Goal: Information Seeking & Learning: Learn about a topic

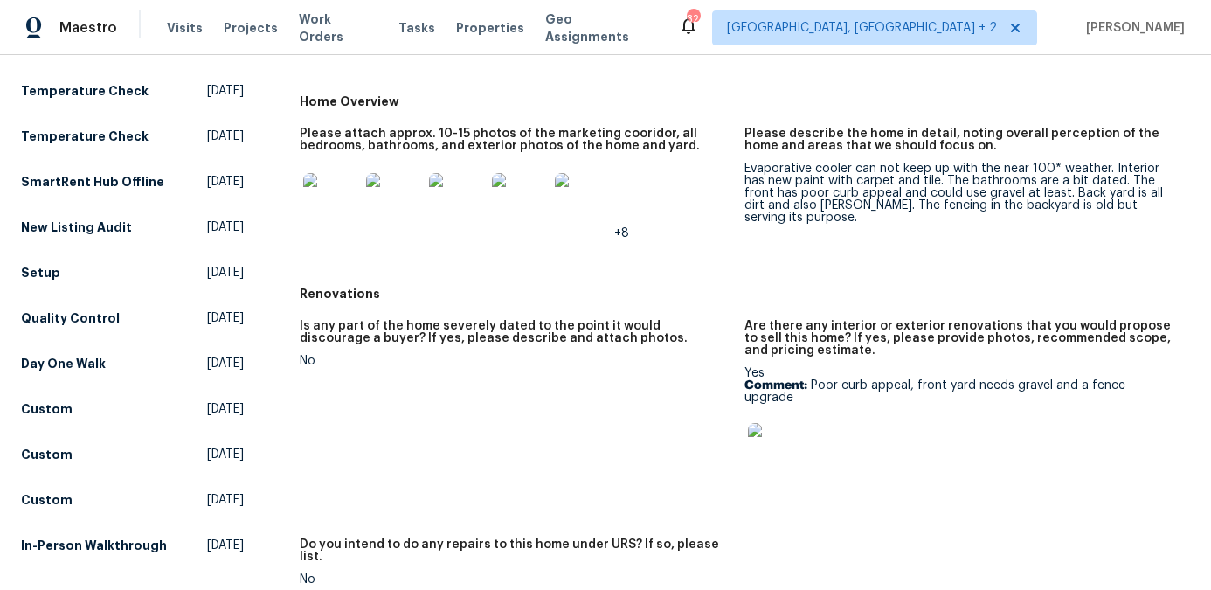
scroll to position [344, 0]
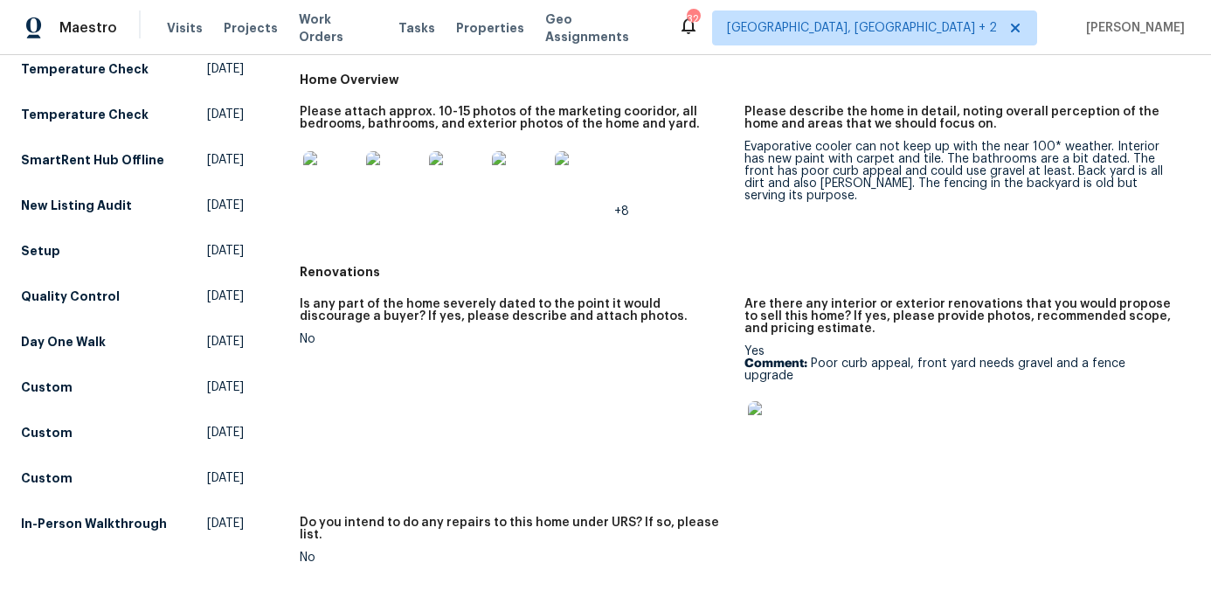
click at [786, 418] on img at bounding box center [776, 429] width 56 height 56
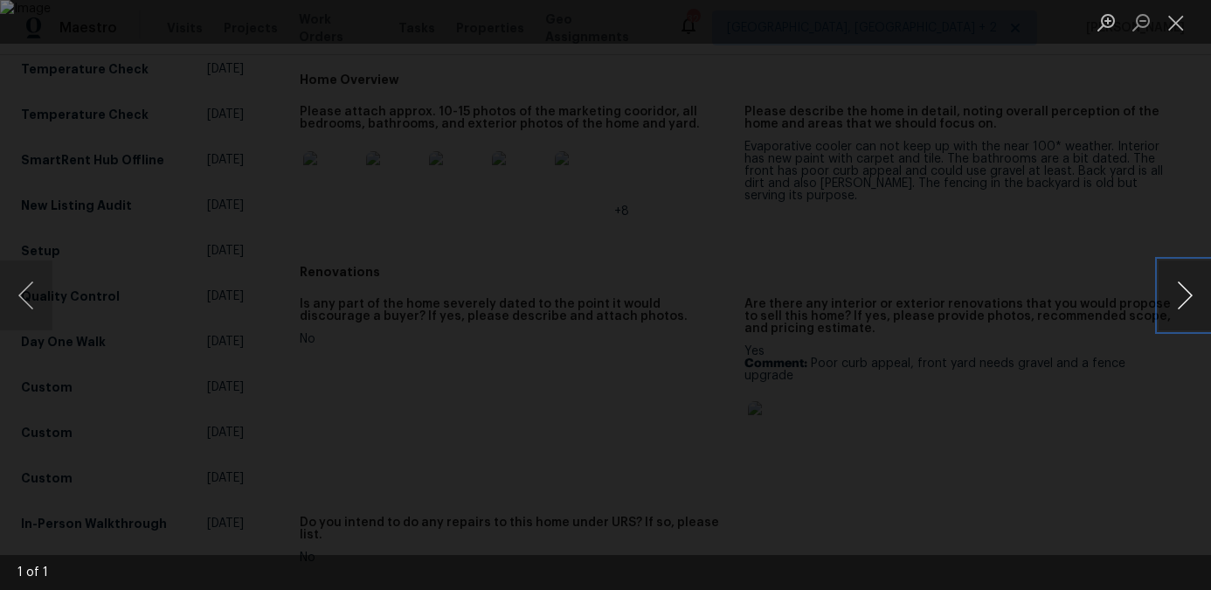
click at [1175, 289] on button "Next image" at bounding box center [1184, 295] width 52 height 70
click at [1180, 27] on button "Close lightbox" at bounding box center [1175, 22] width 35 height 31
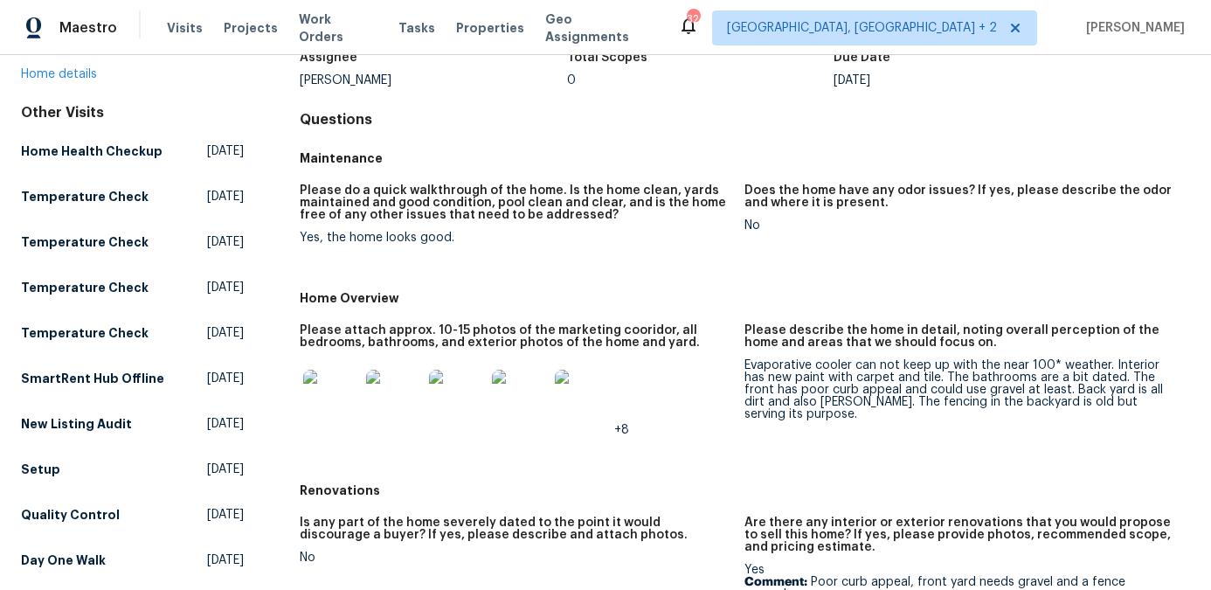
scroll to position [151, 0]
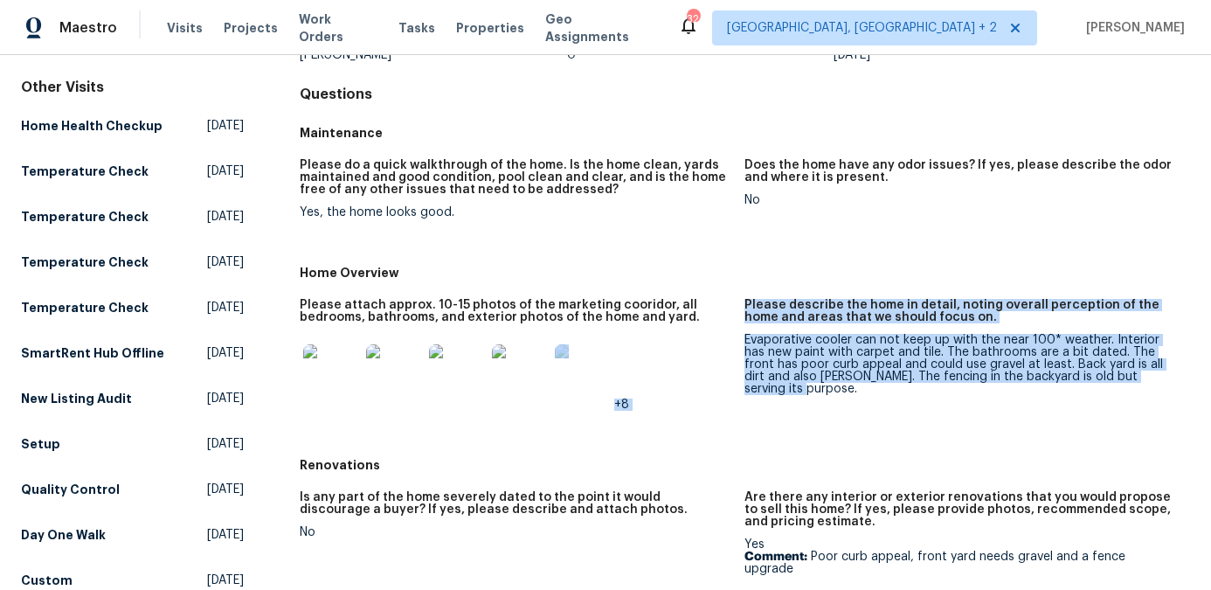
drag, startPoint x: 743, startPoint y: 340, endPoint x: 1120, endPoint y: 380, distance: 379.6
click at [1120, 380] on div "Please attach approx. 10-15 photos of the marketing cooridor, all bedrooms, bat…" at bounding box center [745, 368] width 890 height 161
copy div "+8 Please describe the home in detail, noting overall perception of the home an…"
click at [334, 379] on img at bounding box center [331, 372] width 56 height 56
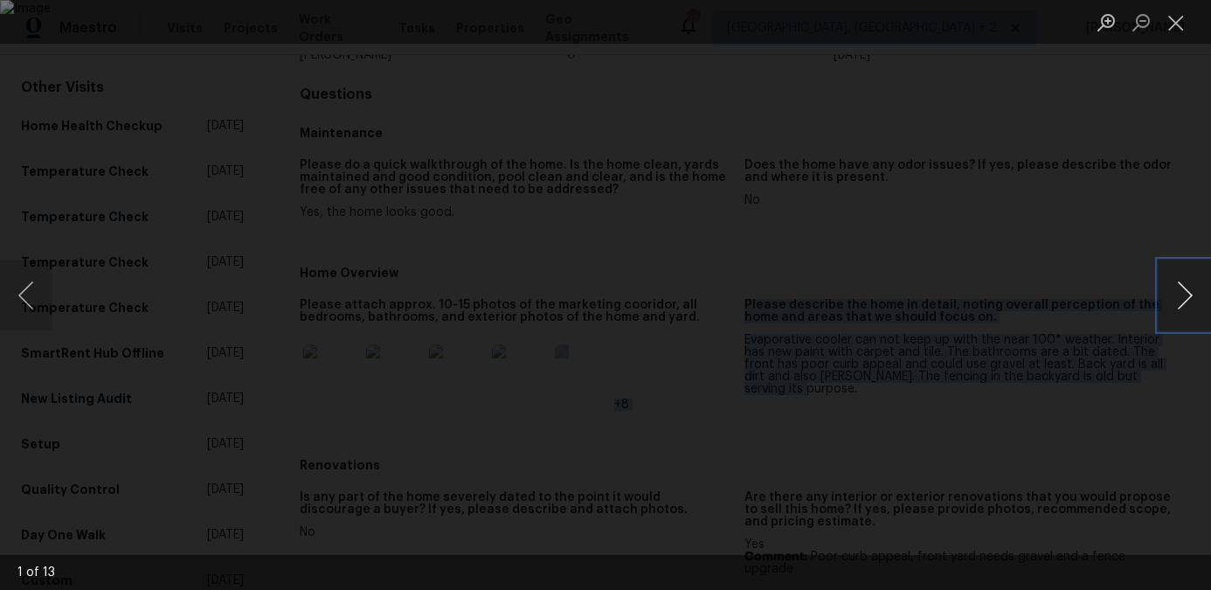
click at [1193, 290] on button "Next image" at bounding box center [1184, 295] width 52 height 70
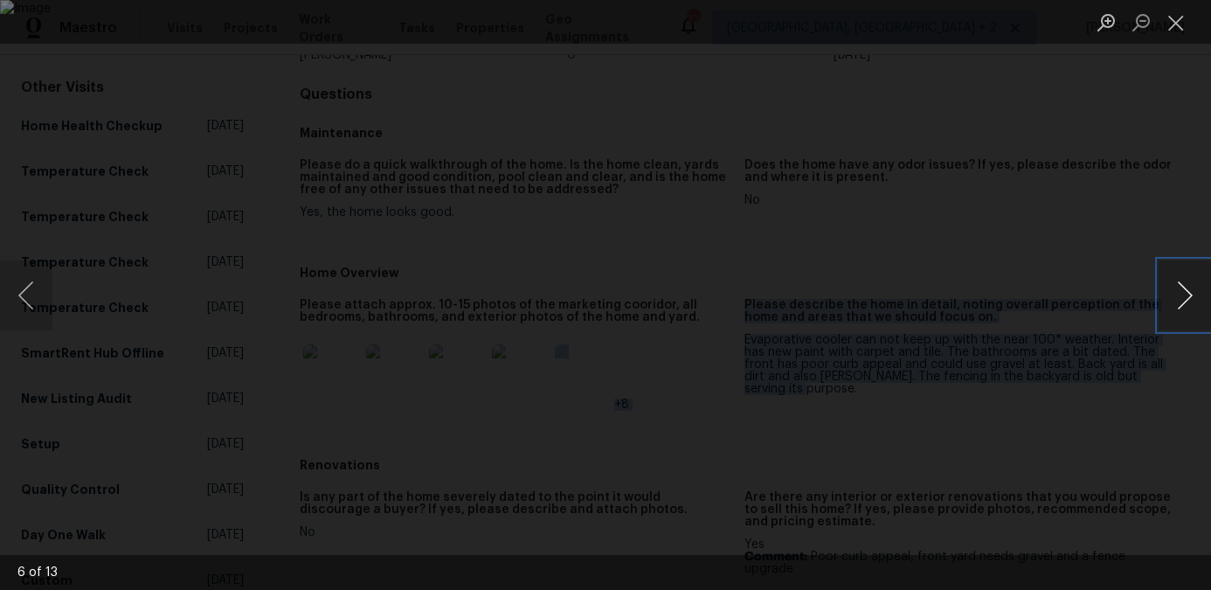
click at [1193, 290] on button "Next image" at bounding box center [1184, 295] width 52 height 70
